Goal: Information Seeking & Learning: Check status

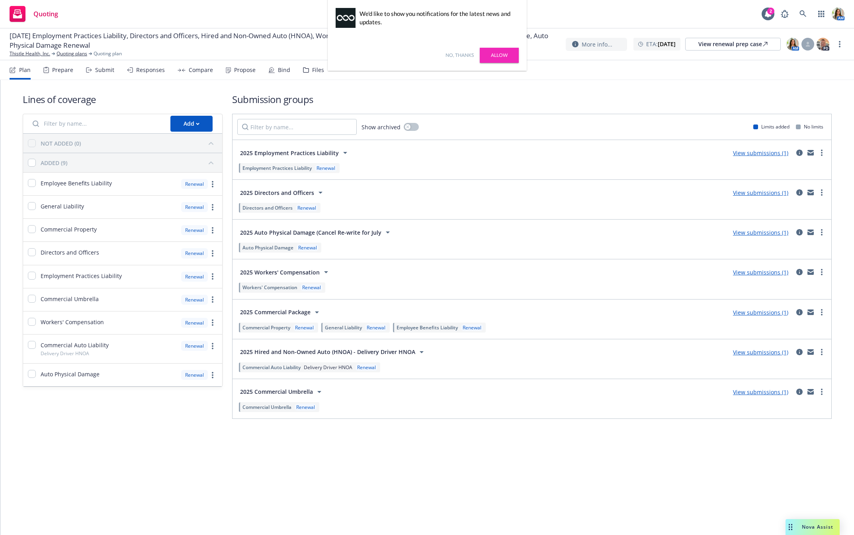
click at [464, 58] on link "No, thanks" at bounding box center [459, 55] width 28 height 7
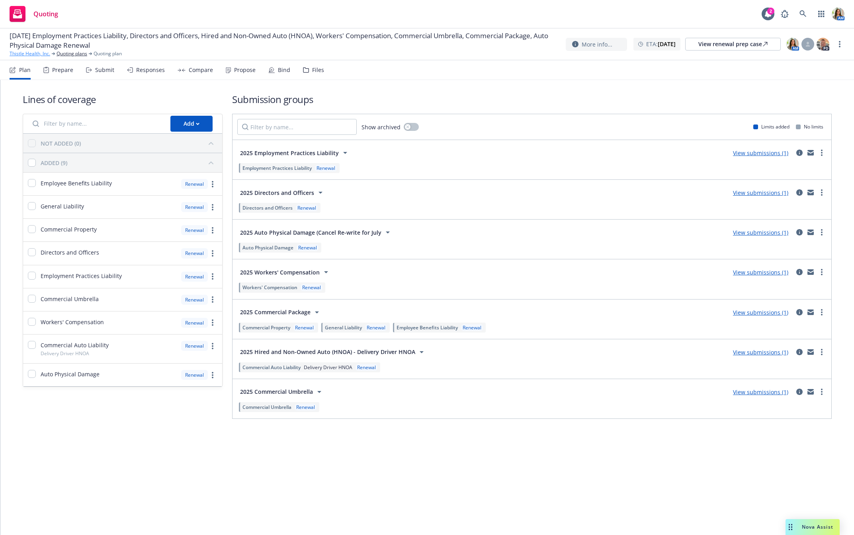
click at [19, 53] on link "Thistle Health, Inc." at bounding box center [30, 53] width 41 height 7
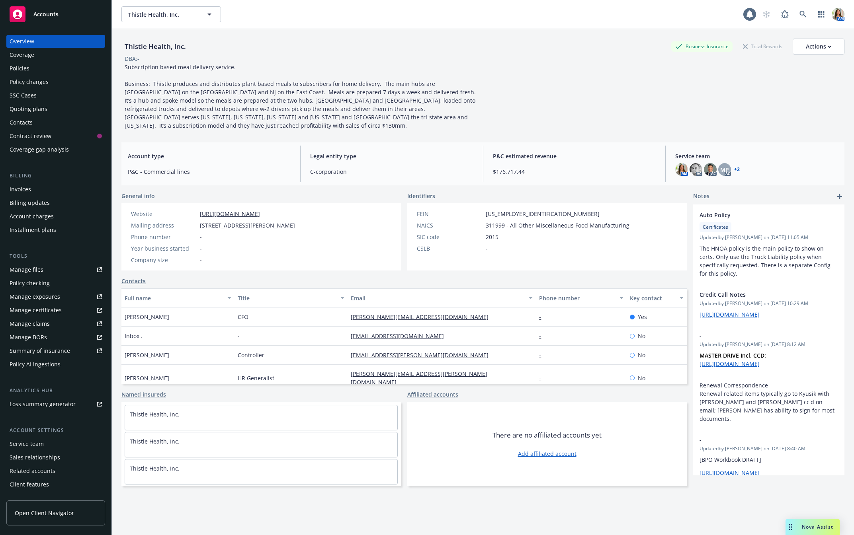
click at [53, 65] on div "Policies" at bounding box center [56, 68] width 92 height 13
